Goal: Task Accomplishment & Management: Use online tool/utility

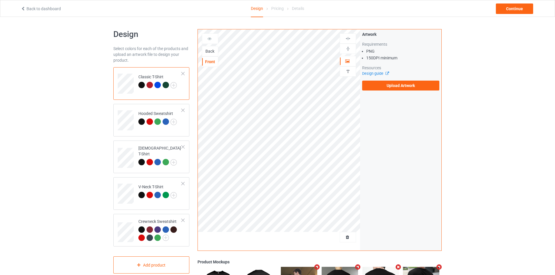
click at [213, 52] on div "Back" at bounding box center [210, 51] width 16 height 6
click at [382, 84] on label "Upload Artwork" at bounding box center [400, 86] width 77 height 10
click at [0, 0] on input "Upload Artwork" at bounding box center [0, 0] width 0 height 0
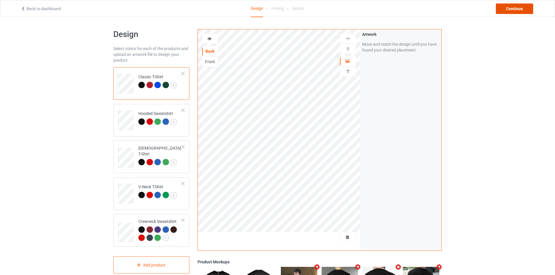
click at [506, 9] on div "Continue" at bounding box center [514, 8] width 37 height 10
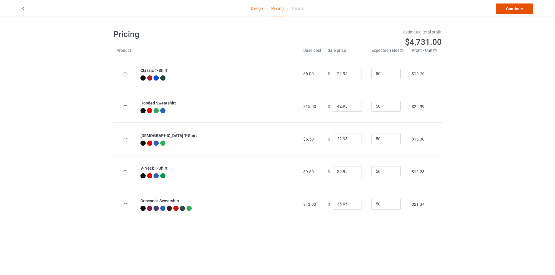
click at [515, 8] on link "Continue" at bounding box center [514, 8] width 37 height 10
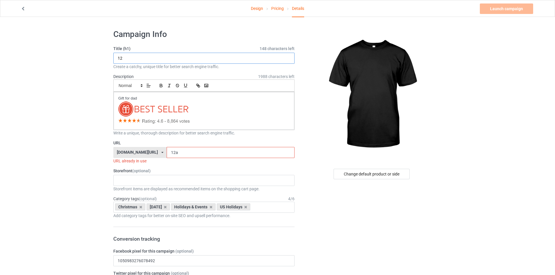
click at [151, 61] on input "12" at bounding box center [203, 58] width 181 height 11
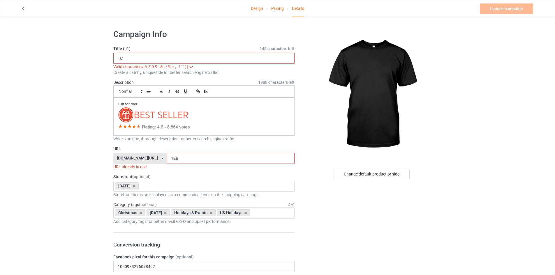
type input "T"
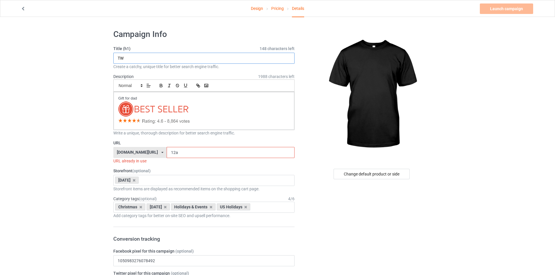
type input "T"
type input "back-mat-sau"
click at [174, 152] on input "12a" at bounding box center [231, 152] width 128 height 11
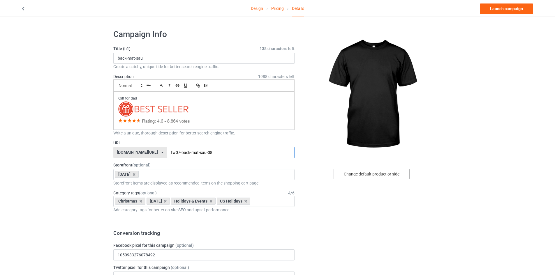
type input "tw07-back-mat-sau-08"
click at [365, 174] on div "Change default product or side" at bounding box center [372, 174] width 76 height 10
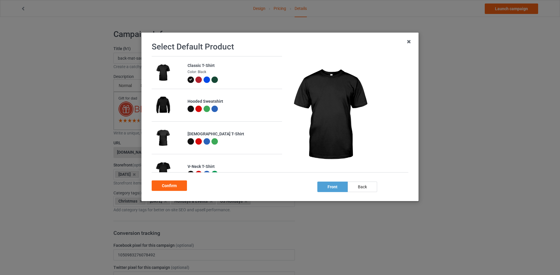
click at [357, 182] on div "Confirm" at bounding box center [280, 185] width 257 height 13
click at [356, 185] on div "back" at bounding box center [361, 187] width 29 height 10
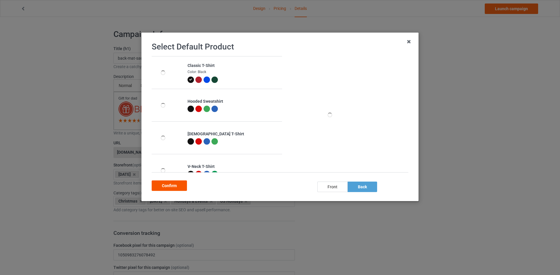
click at [169, 185] on div "Confirm" at bounding box center [169, 186] width 35 height 10
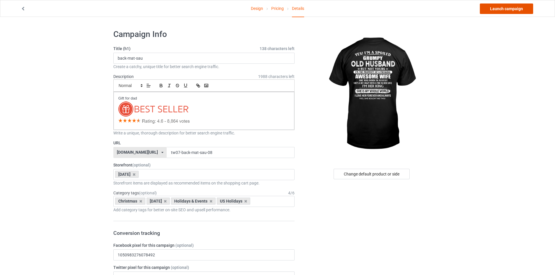
click at [504, 11] on link "Launch campaign" at bounding box center [506, 8] width 53 height 10
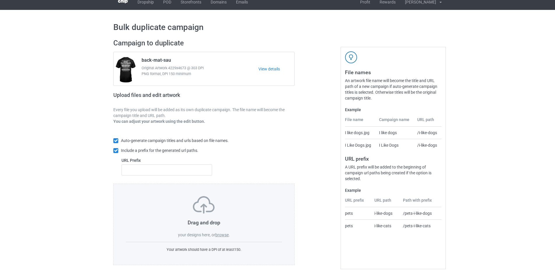
scroll to position [9, 0]
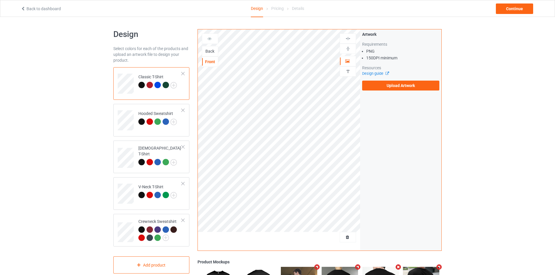
click at [215, 51] on div "Back" at bounding box center [210, 51] width 16 height 6
click at [426, 83] on label "Upload Artwork" at bounding box center [400, 86] width 77 height 10
click at [0, 0] on input "Upload Artwork" at bounding box center [0, 0] width 0 height 0
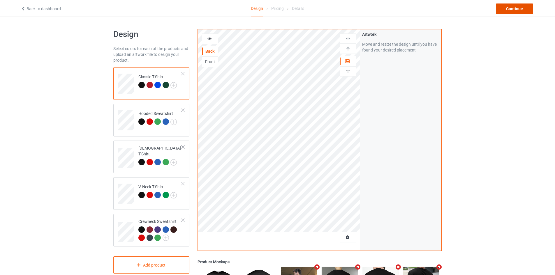
click at [515, 10] on div "Continue" at bounding box center [514, 8] width 37 height 10
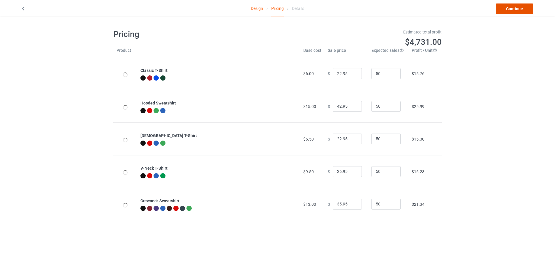
click at [515, 10] on link "Continue" at bounding box center [514, 8] width 37 height 10
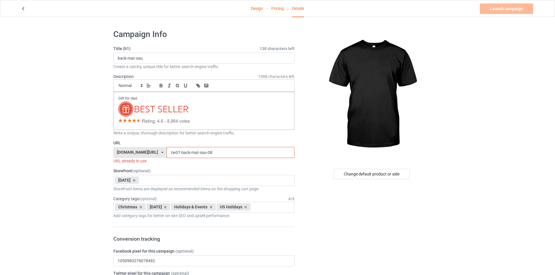
click at [213, 154] on input "tw07-back-mat-sau-08" at bounding box center [231, 152] width 128 height 11
drag, startPoint x: 177, startPoint y: 152, endPoint x: 194, endPoint y: 156, distance: 17.0
click at [194, 156] on input "tw07-back-mat-sau-08" at bounding box center [231, 152] width 128 height 11
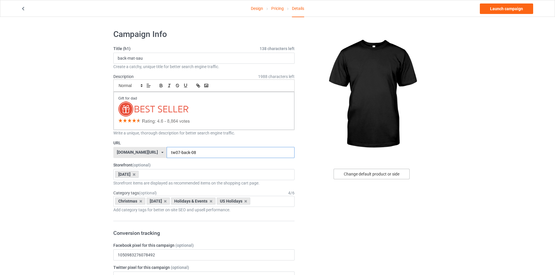
type input "tw07-back-08"
click at [373, 177] on div "Change default product or side" at bounding box center [372, 174] width 76 height 10
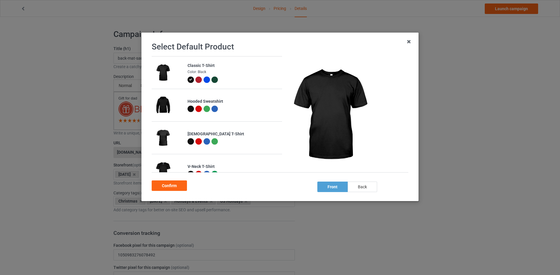
click at [363, 187] on div "back" at bounding box center [361, 187] width 29 height 10
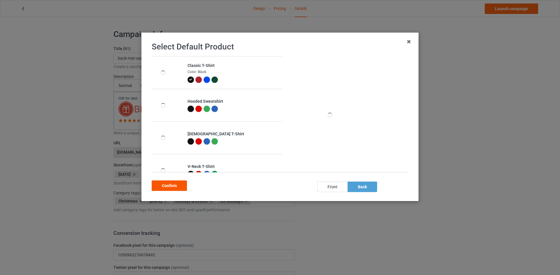
click at [177, 185] on div "Confirm" at bounding box center [169, 186] width 35 height 10
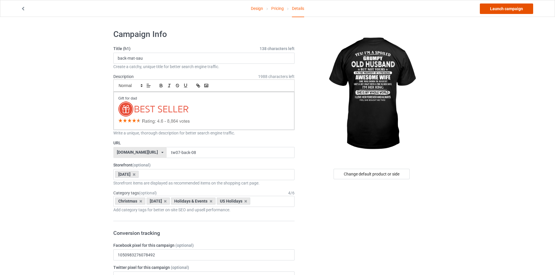
click at [510, 10] on link "Launch campaign" at bounding box center [506, 8] width 53 height 10
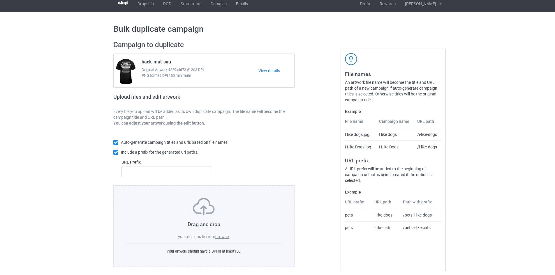
scroll to position [9, 0]
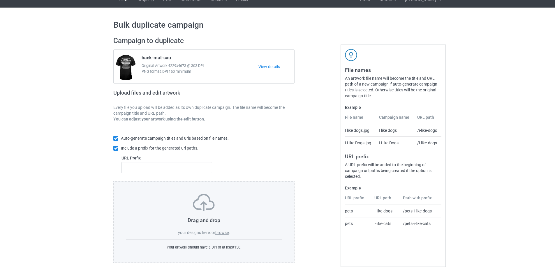
click at [218, 233] on label "browse" at bounding box center [221, 233] width 13 height 5
click at [0, 0] on input "browse" at bounding box center [0, 0] width 0 height 0
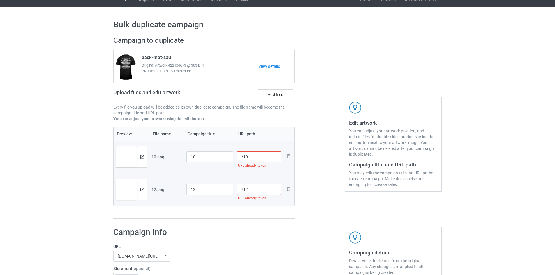
click at [244, 159] on input "/10" at bounding box center [259, 157] width 44 height 11
paste input "tw07-back-"
type input "/tw07-back-10"
click at [244, 189] on input "/12" at bounding box center [259, 189] width 44 height 11
paste input "tw07-back-"
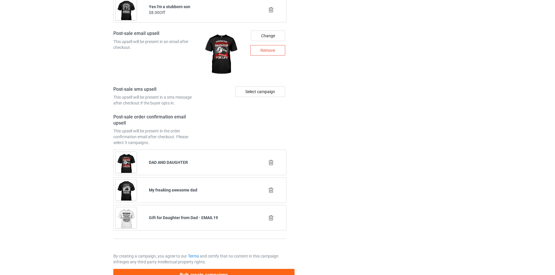
scroll to position [783, 0]
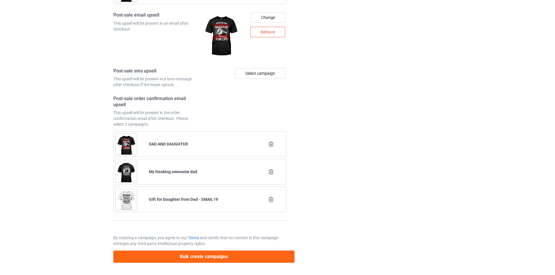
type input "/tw07-back-12"
click at [203, 260] on button "Bulk create campaigns" at bounding box center [203, 257] width 181 height 12
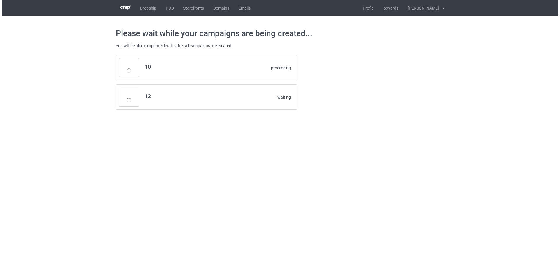
scroll to position [0, 0]
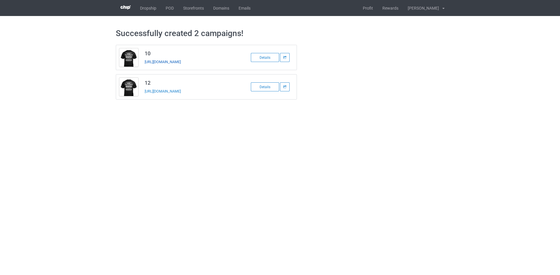
click at [152, 61] on link "https://www.ts-family.com/tw07-back-10" at bounding box center [163, 62] width 36 height 4
